Goal: Task Accomplishment & Management: Use online tool/utility

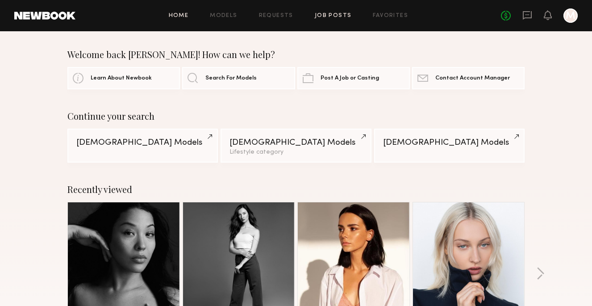
click at [340, 15] on link "Job Posts" at bounding box center [333, 16] width 37 height 6
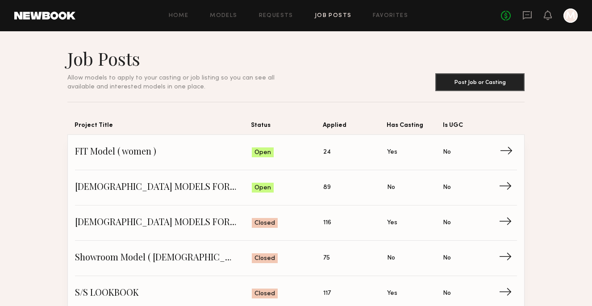
click at [326, 151] on span "24" at bounding box center [327, 152] width 8 height 10
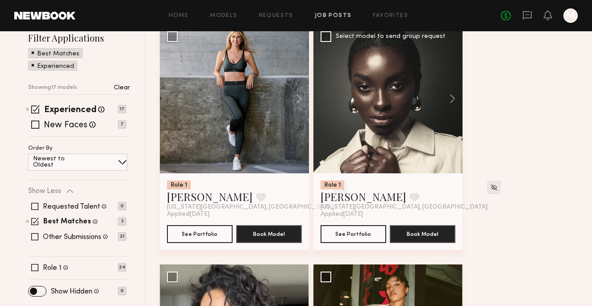
scroll to position [119, 0]
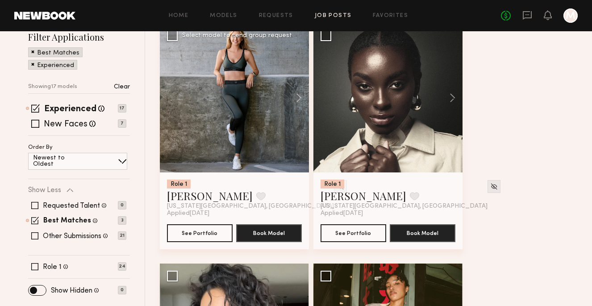
click at [255, 140] on div at bounding box center [234, 97] width 149 height 149
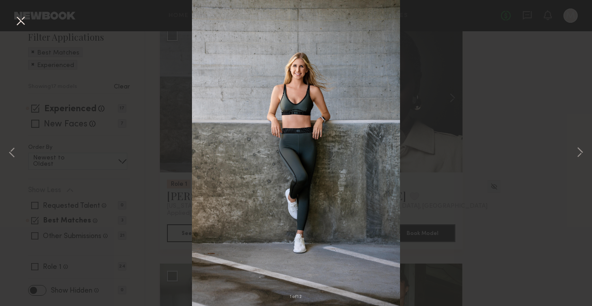
click at [21, 21] on button at bounding box center [20, 21] width 14 height 16
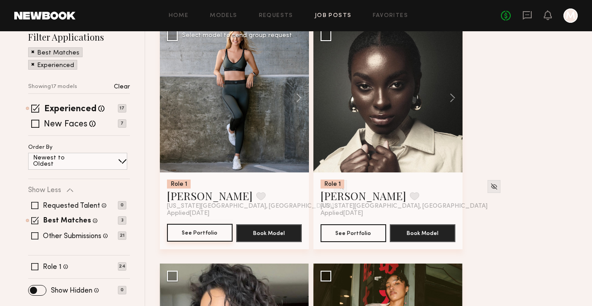
click at [209, 233] on button "See Portfolio" at bounding box center [200, 233] width 66 height 18
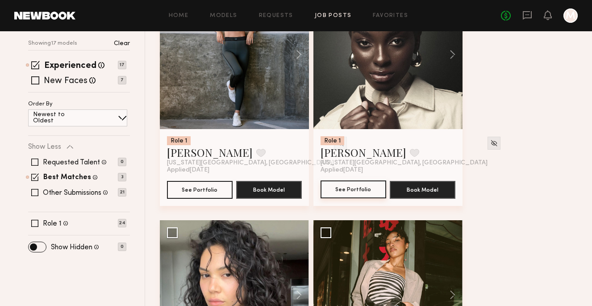
scroll to position [162, 0]
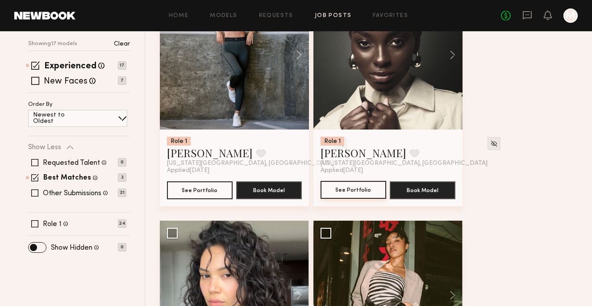
click at [352, 189] on button "See Portfolio" at bounding box center [354, 190] width 66 height 18
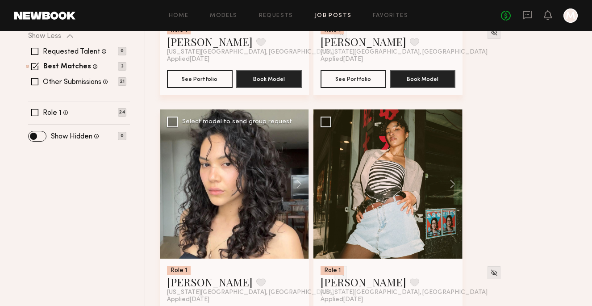
scroll to position [341, 0]
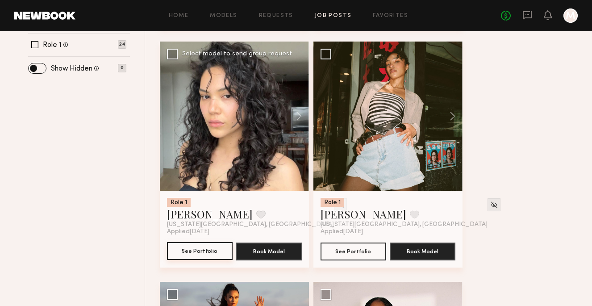
click at [210, 251] on button "See Portfolio" at bounding box center [200, 251] width 66 height 18
click at [379, 162] on div at bounding box center [388, 116] width 149 height 149
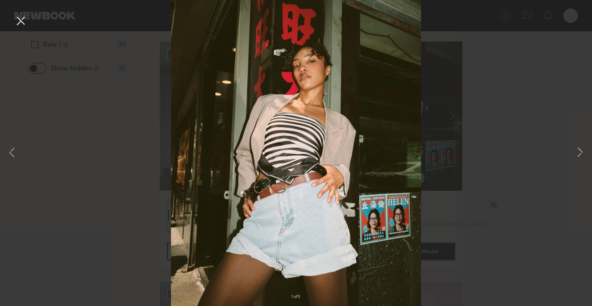
click at [21, 24] on button at bounding box center [20, 21] width 14 height 16
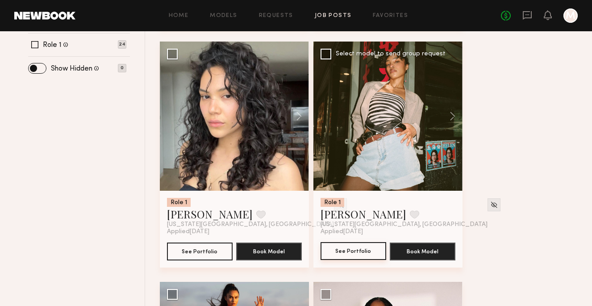
click at [357, 249] on button "See Portfolio" at bounding box center [354, 251] width 66 height 18
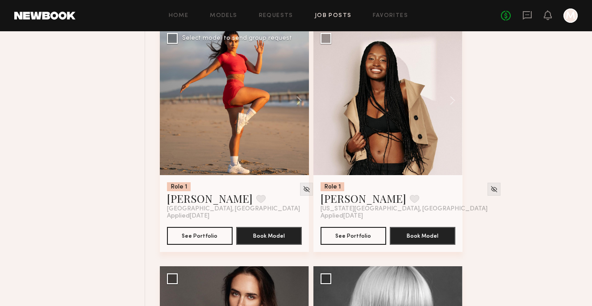
scroll to position [600, 0]
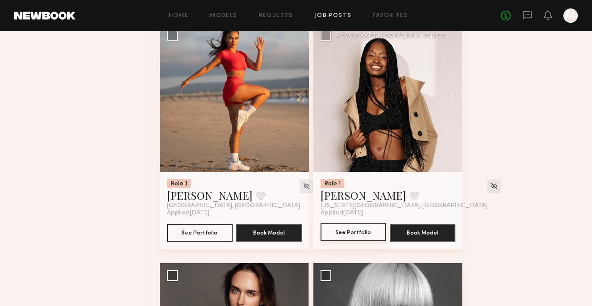
click at [357, 233] on button "See Portfolio" at bounding box center [354, 232] width 66 height 18
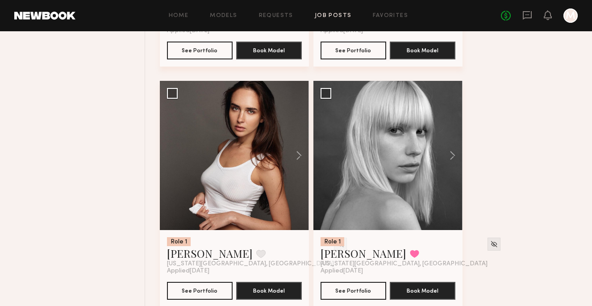
scroll to position [847, 0]
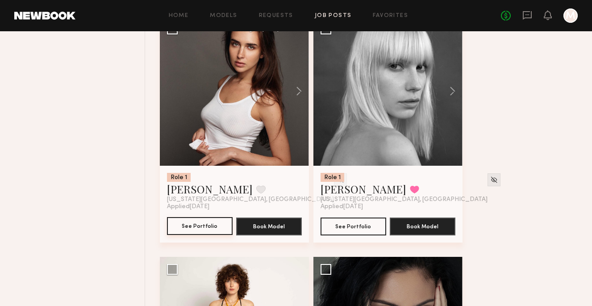
click at [212, 229] on button "See Portfolio" at bounding box center [200, 226] width 66 height 18
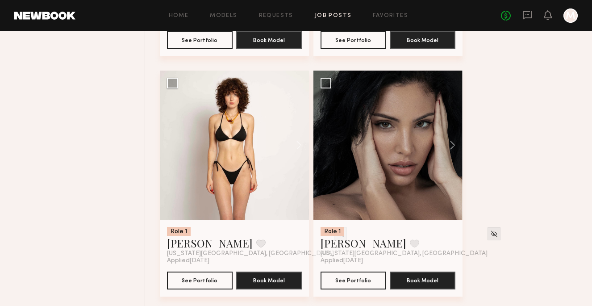
scroll to position [1033, 0]
click at [208, 280] on button "See Portfolio" at bounding box center [200, 280] width 66 height 18
click at [356, 281] on button "See Portfolio" at bounding box center [354, 280] width 66 height 18
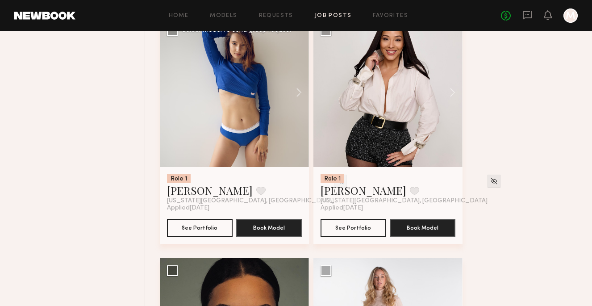
scroll to position [1572, 0]
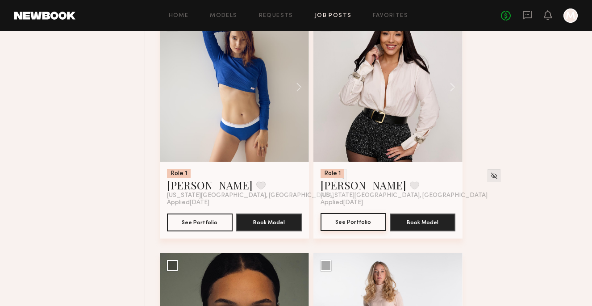
click at [352, 221] on button "See Portfolio" at bounding box center [354, 222] width 66 height 18
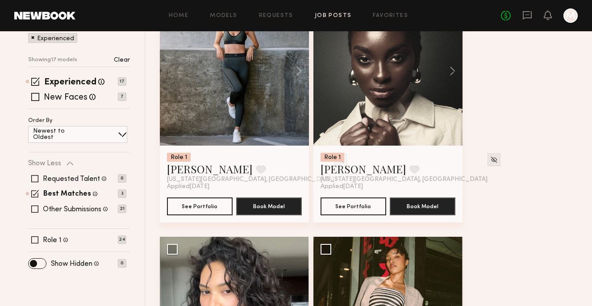
scroll to position [143, 0]
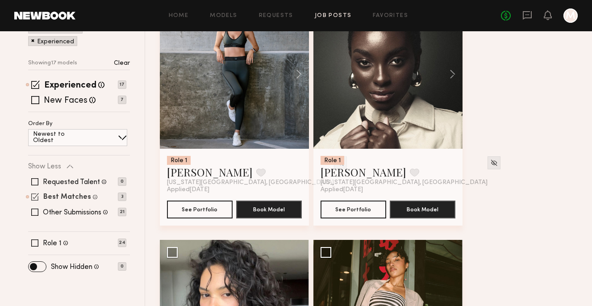
click at [84, 196] on label "Best Matches" at bounding box center [67, 197] width 48 height 7
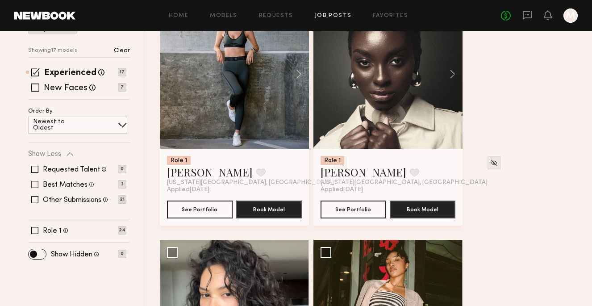
click at [37, 183] on span at bounding box center [34, 184] width 7 height 7
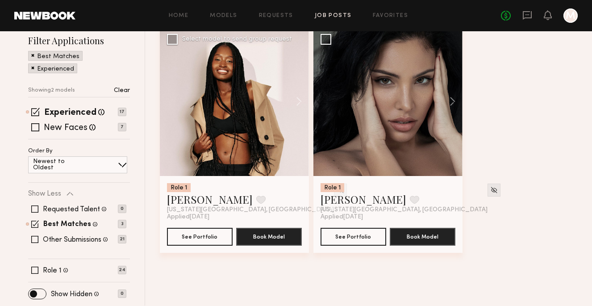
scroll to position [115, 0]
click at [351, 235] on button "See Portfolio" at bounding box center [354, 236] width 66 height 18
click at [36, 222] on span at bounding box center [35, 224] width 8 height 8
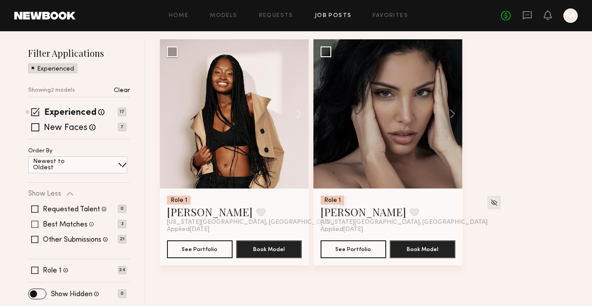
scroll to position [103, 0]
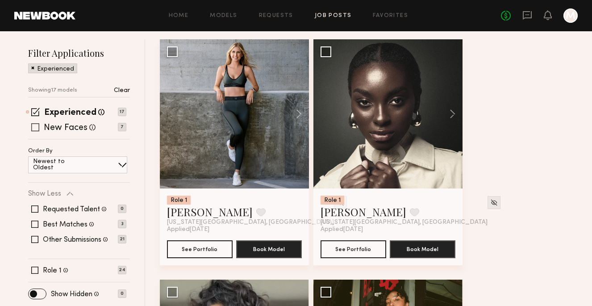
click at [36, 127] on span at bounding box center [35, 127] width 8 height 8
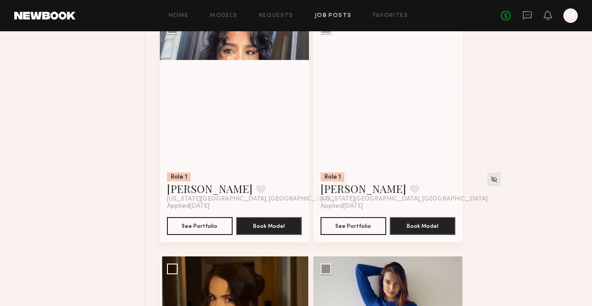
scroll to position [2051, 0]
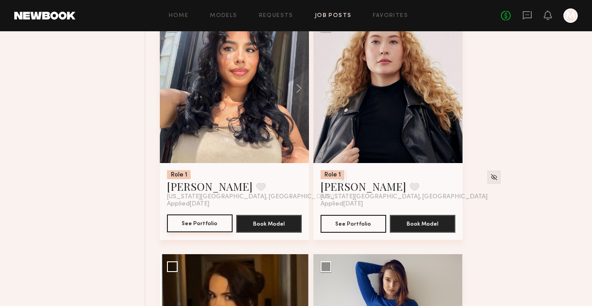
click at [199, 224] on button "See Portfolio" at bounding box center [200, 223] width 66 height 18
click at [355, 222] on button "See Portfolio" at bounding box center [354, 223] width 66 height 18
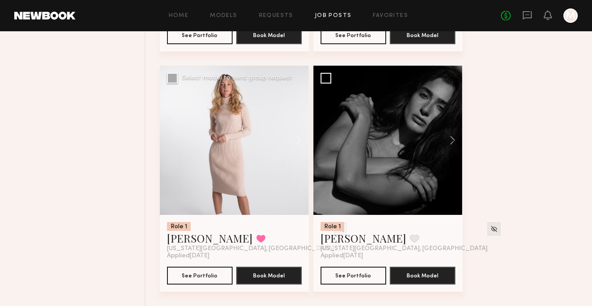
scroll to position [2720, 0]
click at [197, 274] on button "See Portfolio" at bounding box center [200, 275] width 66 height 18
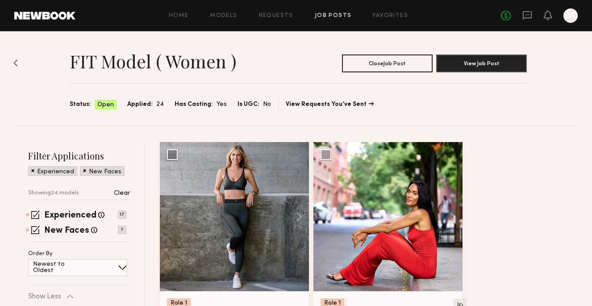
scroll to position [0, 0]
